Goal: Answer question/provide support

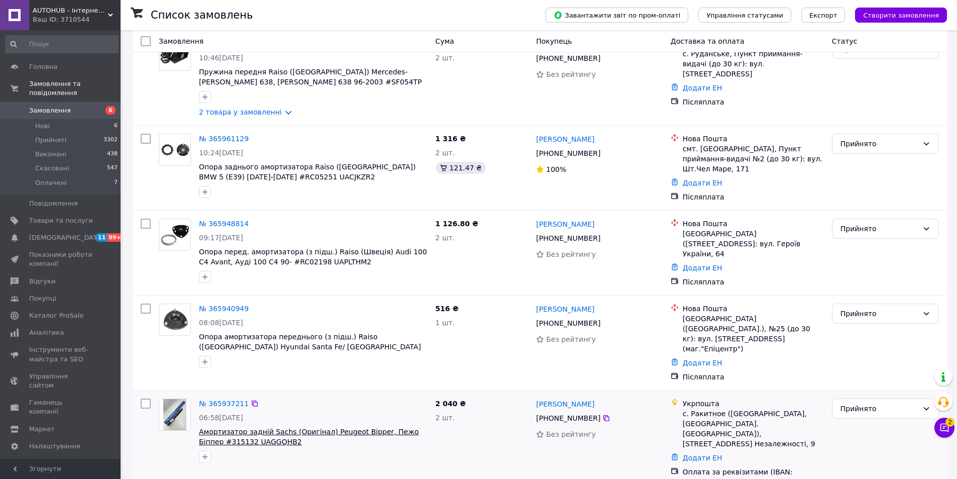
scroll to position [1473, 0]
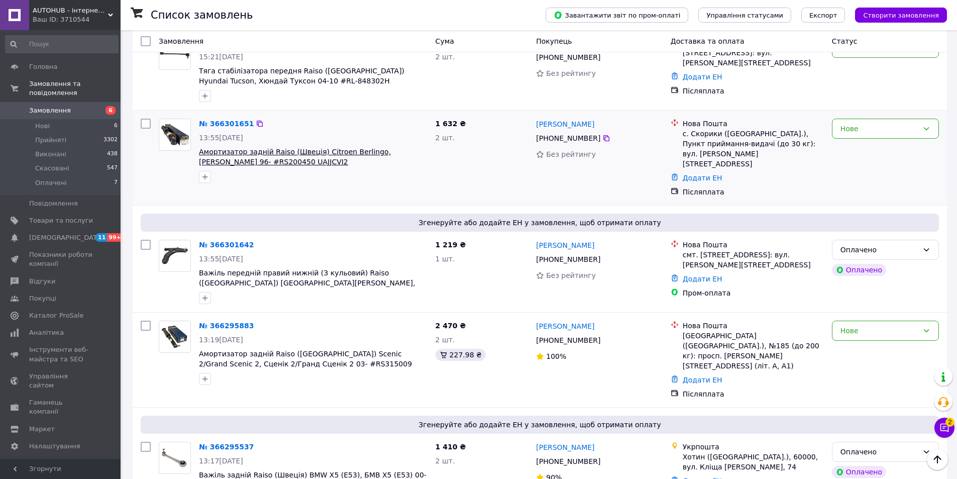
scroll to position [201, 0]
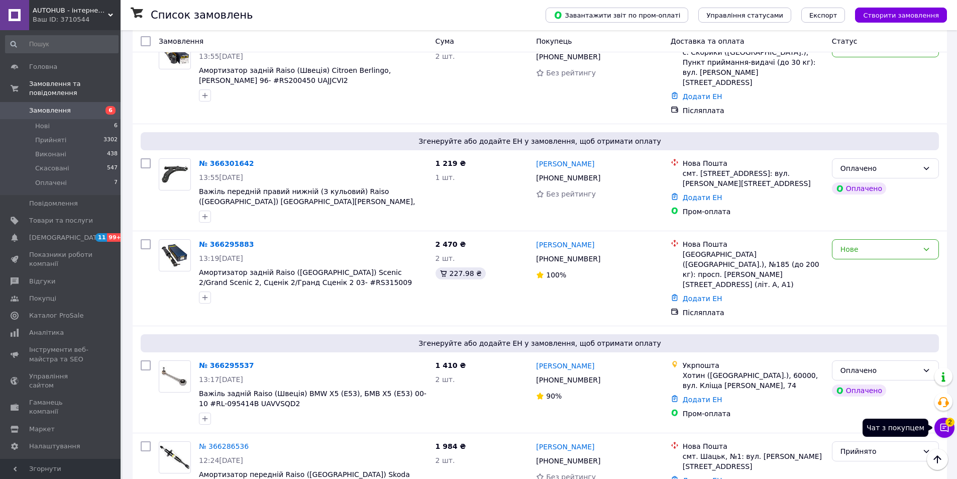
click at [938, 427] on button "Чат з покупцем 2" at bounding box center [945, 428] width 20 height 20
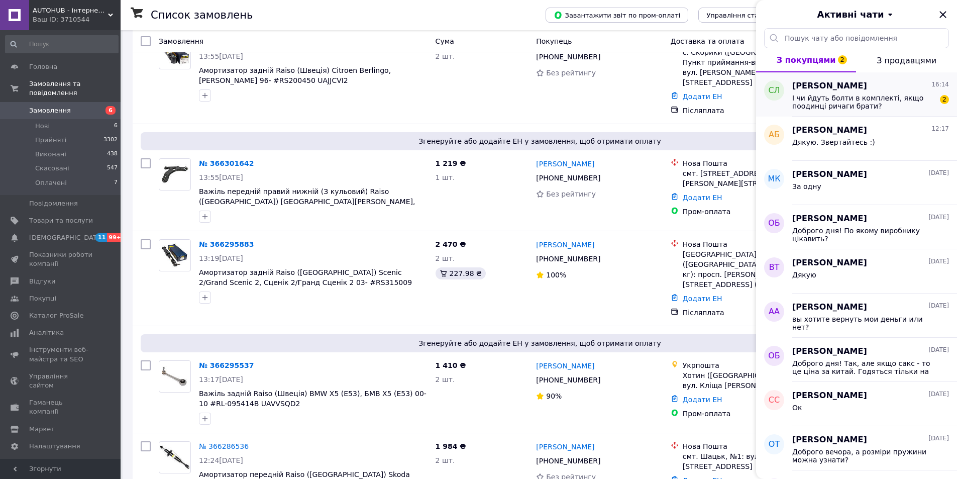
click at [848, 108] on span "І чи йдуть болти в комплекті, якщо поодинці ричаги брати?" at bounding box center [864, 102] width 143 height 16
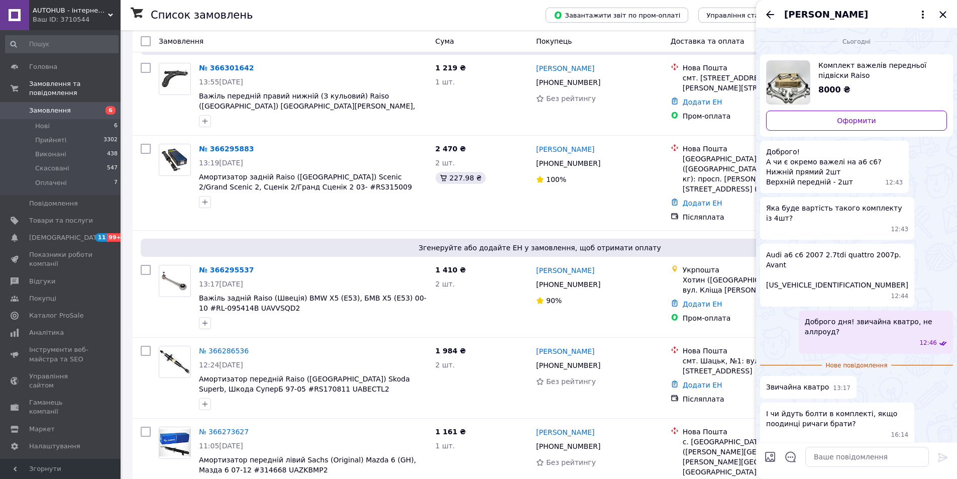
scroll to position [302, 0]
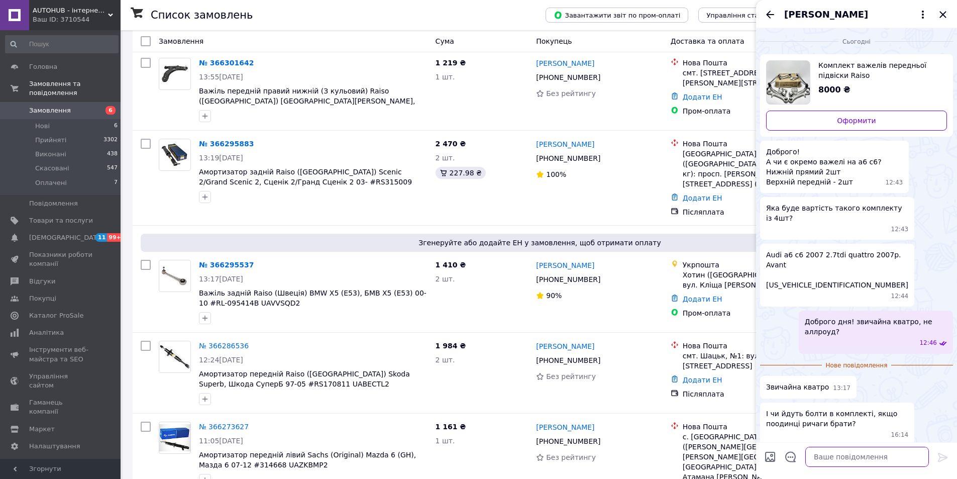
click at [854, 457] on textarea at bounding box center [868, 457] width 124 height 20
type textarea "ні. Болти не йдуть"
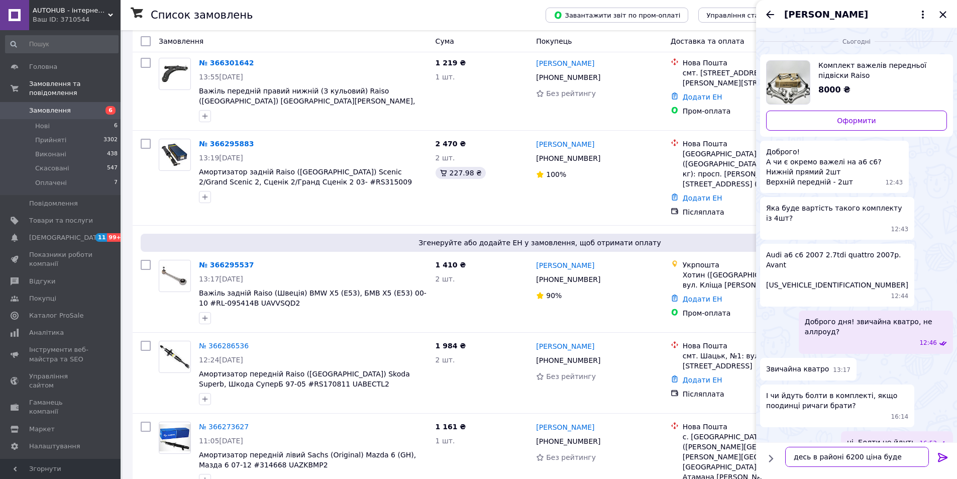
click at [846, 455] on textarea "десь в районі 6200 ціна буде" at bounding box center [858, 457] width 144 height 20
type textarea "десь в районі 6000 ціна буде"
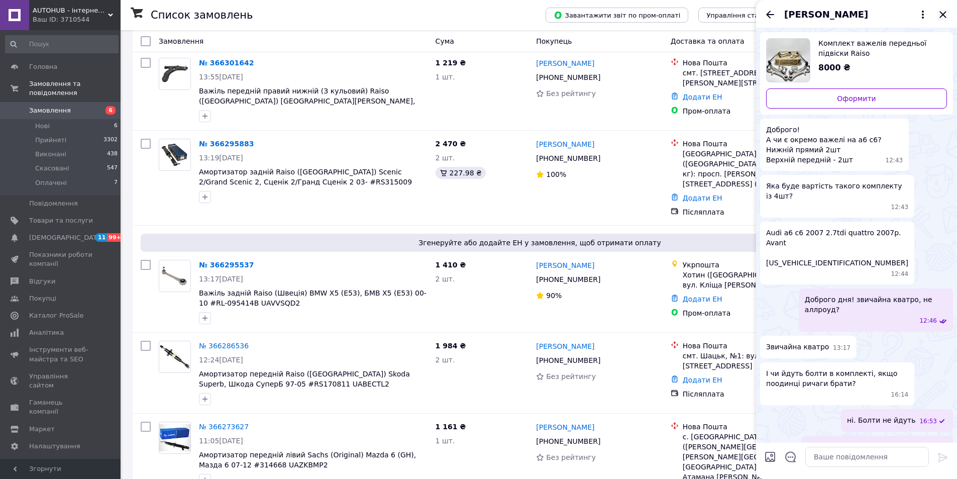
click at [943, 15] on icon "Закрити" at bounding box center [943, 14] width 7 height 7
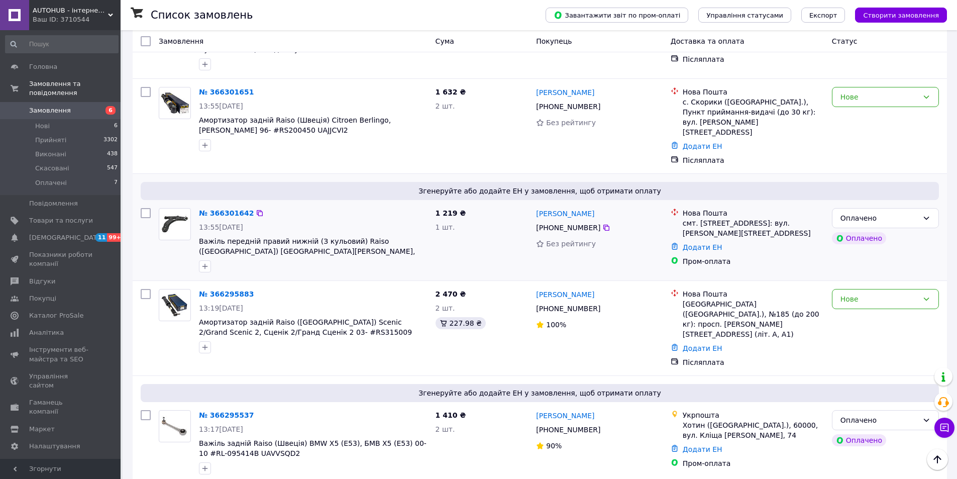
scroll to position [151, 0]
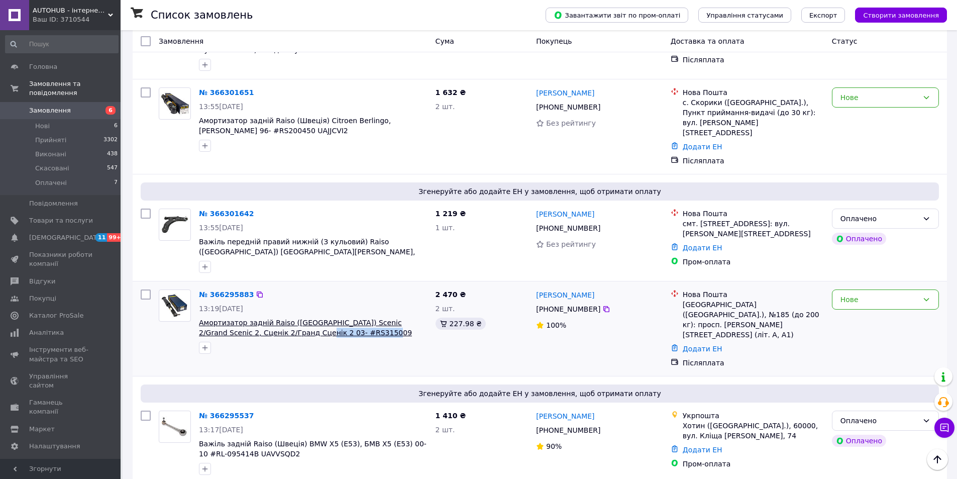
drag, startPoint x: 339, startPoint y: 325, endPoint x: 267, endPoint y: 326, distance: 71.9
click at [267, 326] on span "Амортизатор задній Raiso ([GEOGRAPHIC_DATA]) Scenic 2/Grand Scenic 2, Сценік 2/…" at bounding box center [313, 328] width 229 height 20
copy span "RS315009 UALKYYZ2"
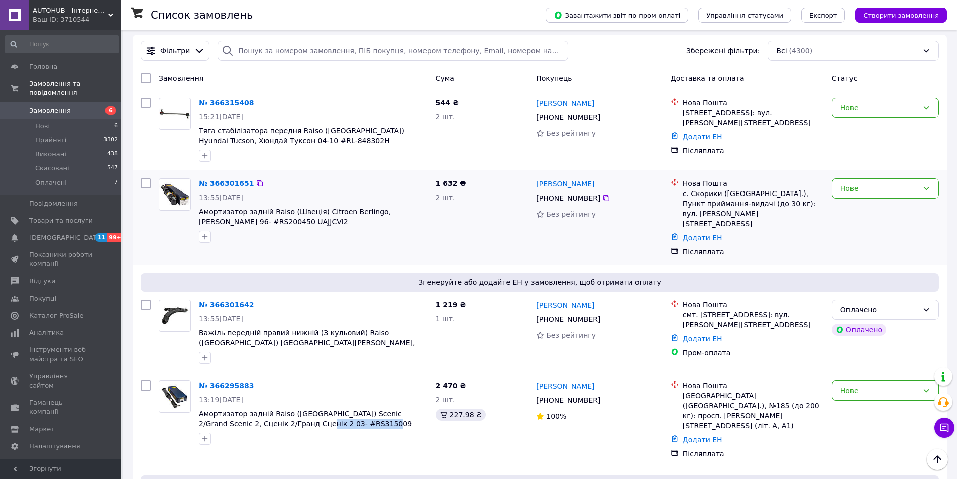
scroll to position [50, 0]
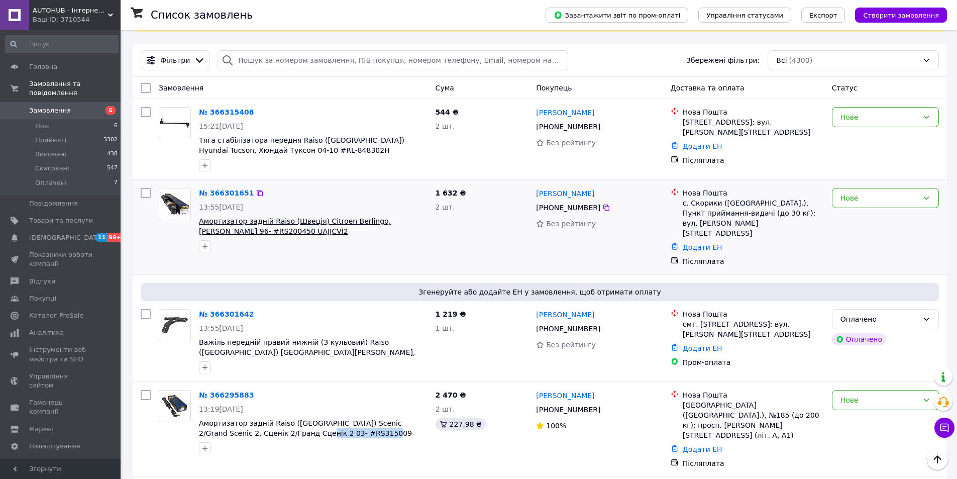
drag, startPoint x: 282, startPoint y: 232, endPoint x: 217, endPoint y: 230, distance: 65.4
click at [217, 229] on span "Амортизатор задній Raiso (Швеція) Citroen Berlingo, [PERSON_NAME] 96- #RS200450…" at bounding box center [313, 226] width 229 height 20
copy span "RS200450 UAJJCVI2"
drag, startPoint x: 604, startPoint y: 206, endPoint x: 787, endPoint y: 215, distance: 182.7
click at [606, 205] on div "[PHONE_NUMBER]" at bounding box center [599, 208] width 128 height 12
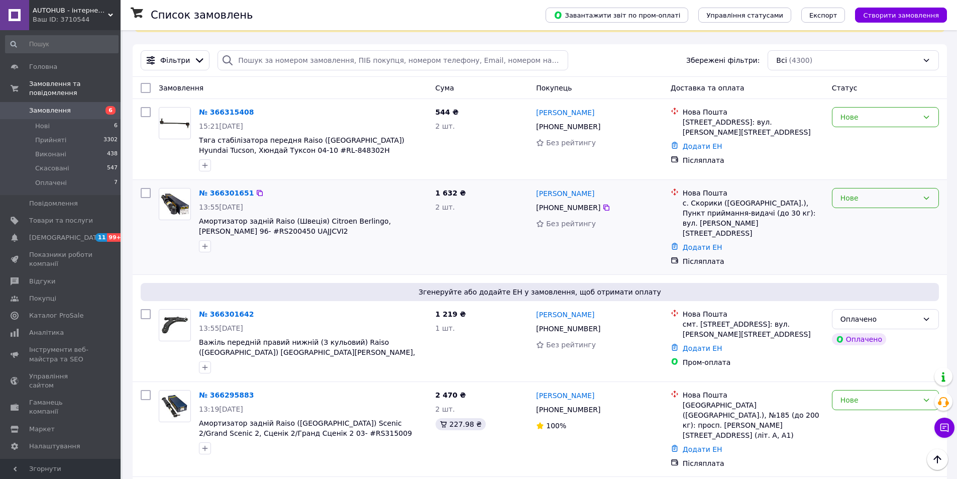
click at [862, 208] on div "Нове" at bounding box center [885, 198] width 107 height 20
click at [602, 212] on div at bounding box center [607, 208] width 10 height 10
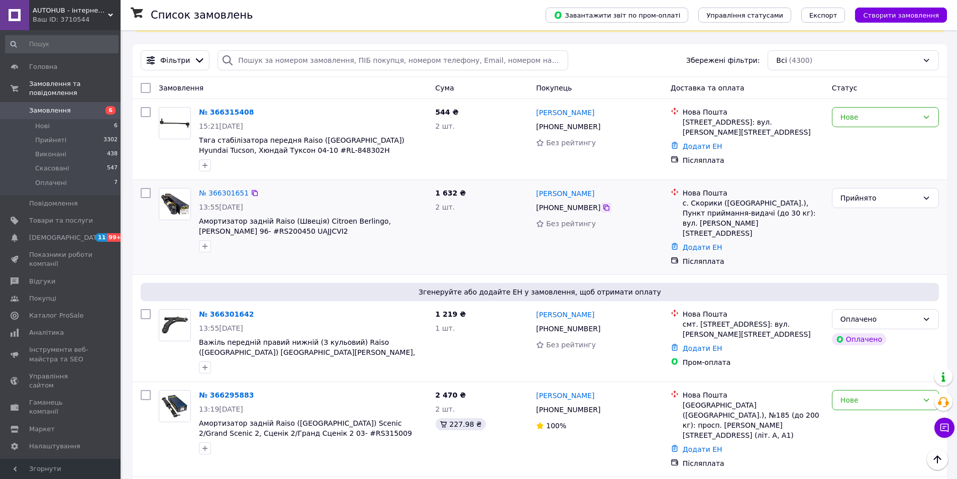
click at [604, 209] on icon at bounding box center [607, 208] width 6 height 6
drag, startPoint x: 195, startPoint y: 262, endPoint x: 287, endPoint y: 268, distance: 92.6
click at [195, 262] on div "№ 366301651 13:55[DATE] Амортизатор задній Raiso (Швеція) Citroen Berlingo, [PE…" at bounding box center [540, 227] width 815 height 94
drag, startPoint x: 426, startPoint y: 221, endPoint x: 396, endPoint y: 223, distance: 30.3
click at [396, 223] on span "Амортизатор задній Raiso (Швеція) Citroen Berlingo, [PERSON_NAME] 96- #RS200450…" at bounding box center [313, 226] width 229 height 20
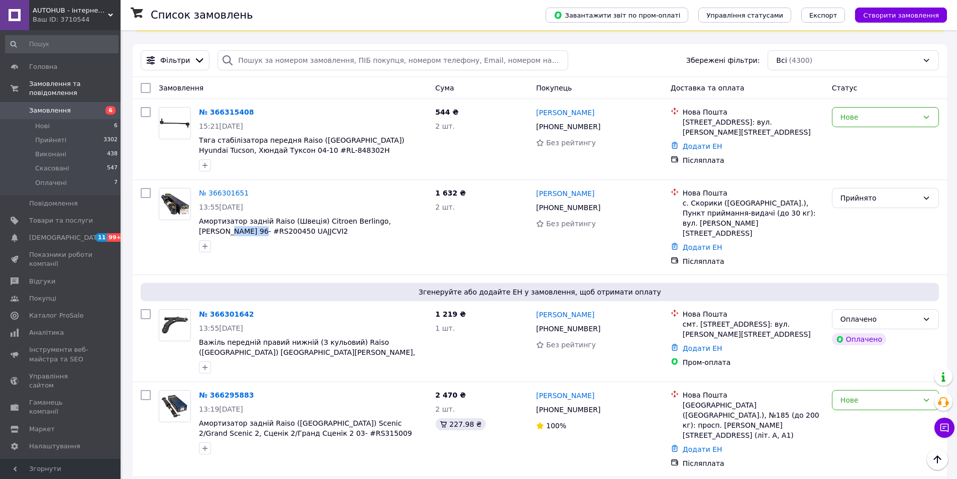
copy span "Берлінго"
click at [604, 208] on icon at bounding box center [607, 208] width 6 height 6
drag, startPoint x: 534, startPoint y: 195, endPoint x: 602, endPoint y: 201, distance: 68.1
click at [605, 195] on div "[PERSON_NAME] [PHONE_NUMBER] Без рейтингу" at bounding box center [599, 227] width 134 height 86
copy link "[PERSON_NAME]"
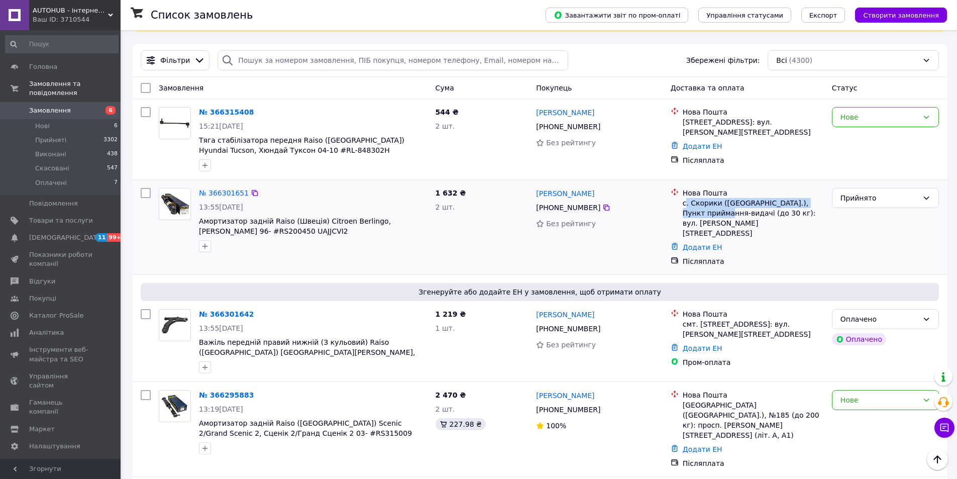
drag, startPoint x: 685, startPoint y: 204, endPoint x: 709, endPoint y: 212, distance: 25.1
click at [709, 212] on div "с. Скорики ([GEOGRAPHIC_DATA].), Пункт приймання-видачі (до 30 кг): вул. [PERSO…" at bounding box center [753, 218] width 141 height 40
drag, startPoint x: 685, startPoint y: 204, endPoint x: 731, endPoint y: 219, distance: 48.6
click at [731, 219] on div "с. Скорики ([GEOGRAPHIC_DATA].), Пункт приймання-видачі (до 30 кг): вул. [PERSO…" at bounding box center [753, 218] width 141 height 40
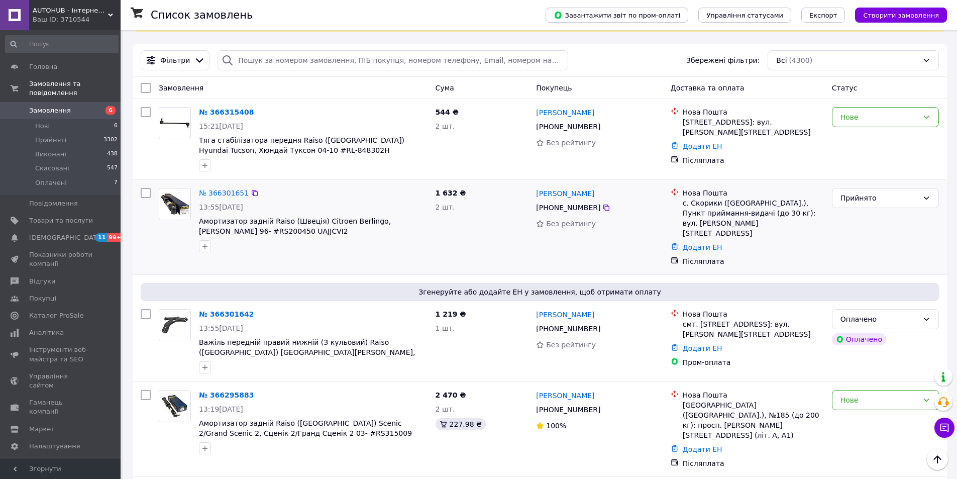
click at [732, 219] on div "с. Скорики ([GEOGRAPHIC_DATA].), Пункт приймання-видачі (до 30 кг): вул. [PERSO…" at bounding box center [753, 218] width 141 height 40
drag, startPoint x: 745, startPoint y: 224, endPoint x: 635, endPoint y: 350, distance: 167.1
click at [683, 205] on div "с. Скорики ([GEOGRAPHIC_DATA].), Пункт приймання-видачі (до 30 кг): вул. [PERSO…" at bounding box center [753, 218] width 141 height 40
copy div "с. Скорики ([GEOGRAPHIC_DATA].), Пункт приймання-видачі (до 30 кг): вул. [PERSO…"
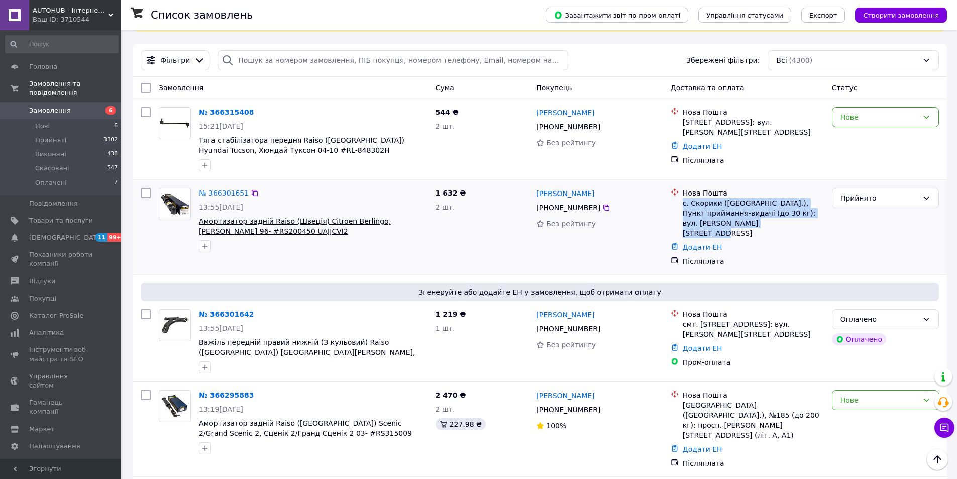
drag, startPoint x: 288, startPoint y: 231, endPoint x: 217, endPoint y: 227, distance: 71.0
click at [216, 227] on span "Амортизатор задній Raiso (Швеція) Citroen Berlingo, [PERSON_NAME] 96- #RS200450…" at bounding box center [313, 226] width 229 height 20
copy span "RS200450 UAJJCVI2"
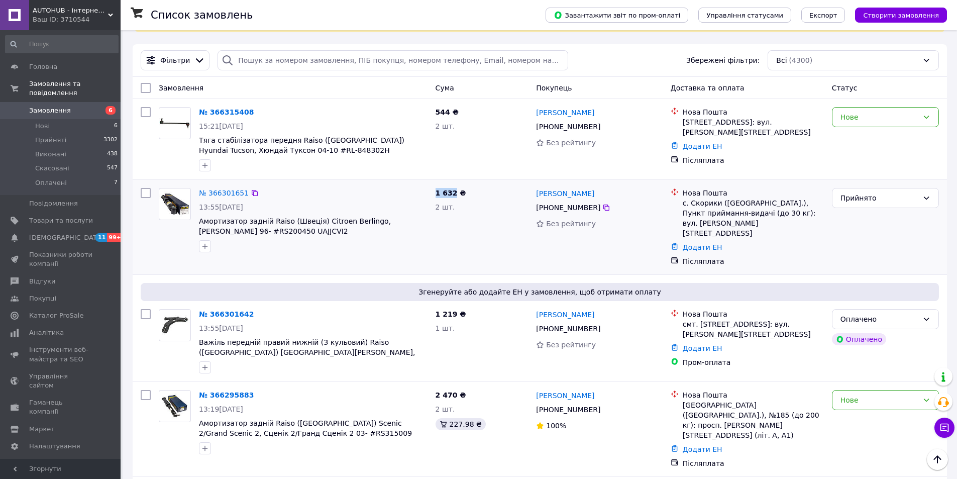
drag, startPoint x: 434, startPoint y: 191, endPoint x: 453, endPoint y: 190, distance: 19.6
click at [453, 190] on div "1 632 ₴ 2 шт." at bounding box center [482, 227] width 101 height 86
copy span "1 632"
click at [310, 186] on div "№ 366301651 13:55[DATE] Амортизатор задній Raiso (Швеція) Citroen Berlingo, [PE…" at bounding box center [313, 220] width 237 height 72
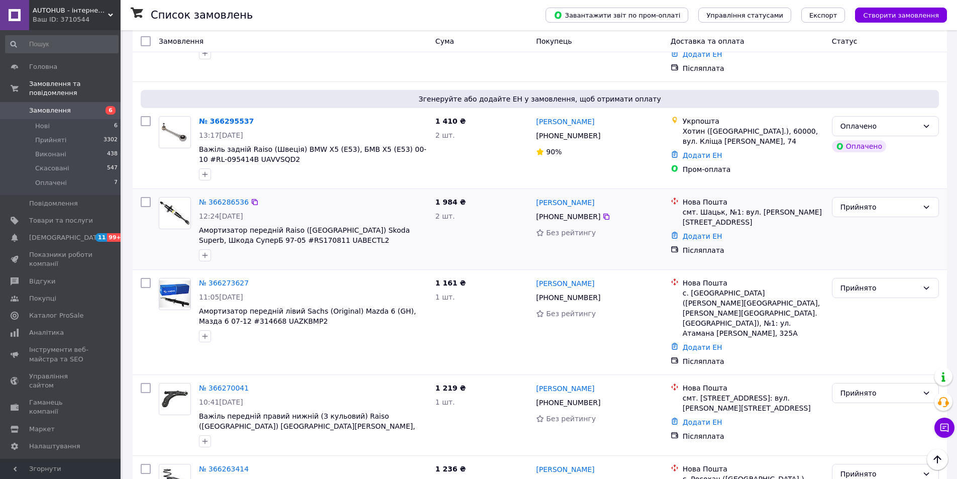
scroll to position [452, 0]
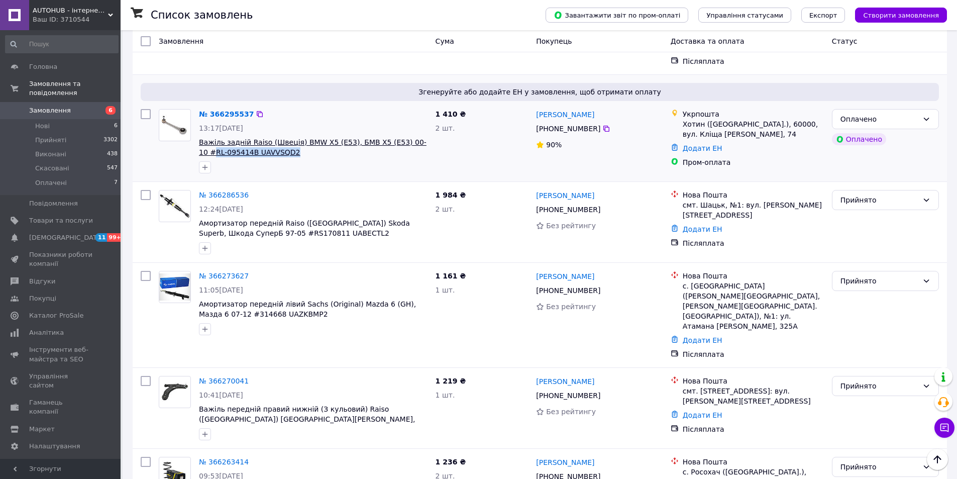
drag, startPoint x: 385, startPoint y: 130, endPoint x: 407, endPoint y: 124, distance: 22.0
click at [407, 137] on span "Важіль задній Raiso (Швеція) BMW X5 (E53), БМВ Х5 (Е53) 00-10 #RL-095414B UAVVS…" at bounding box center [313, 147] width 229 height 20
copy span "RL-095414B UAVVSQD2"
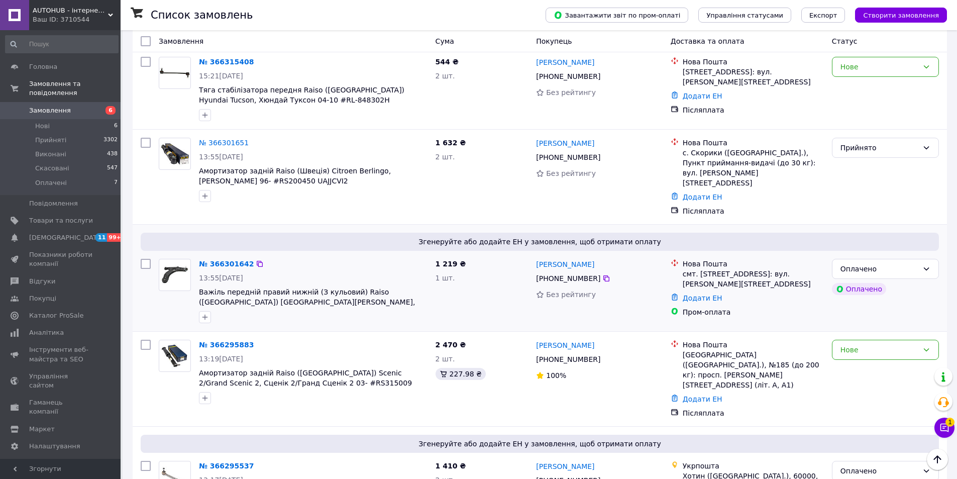
scroll to position [0, 0]
